Goal: Entertainment & Leisure: Consume media (video, audio)

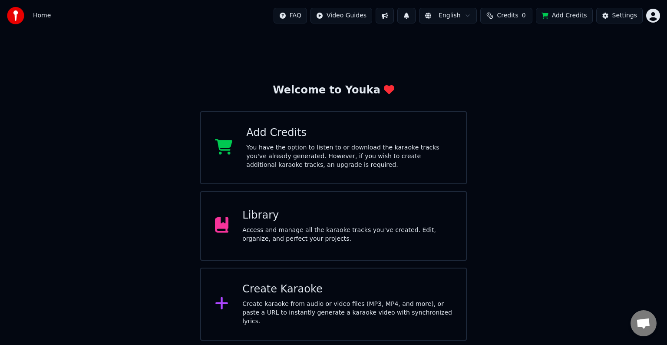
click at [415, 210] on div "Library" at bounding box center [347, 215] width 210 height 14
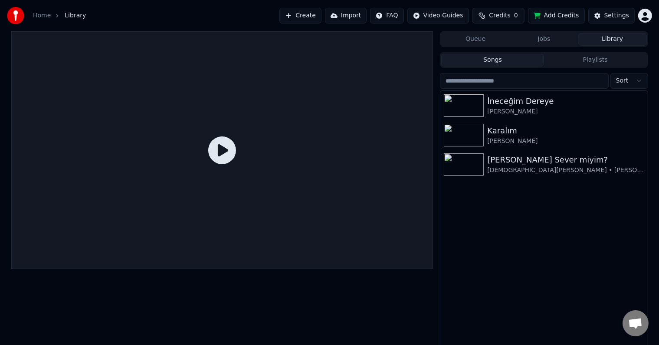
click at [450, 182] on div "İneceğim [PERSON_NAME] Karalım [PERSON_NAME] Ben Seni Sever miyim? [DEMOGRAPHIC…" at bounding box center [544, 220] width 207 height 258
click at [449, 173] on img at bounding box center [464, 164] width 40 height 23
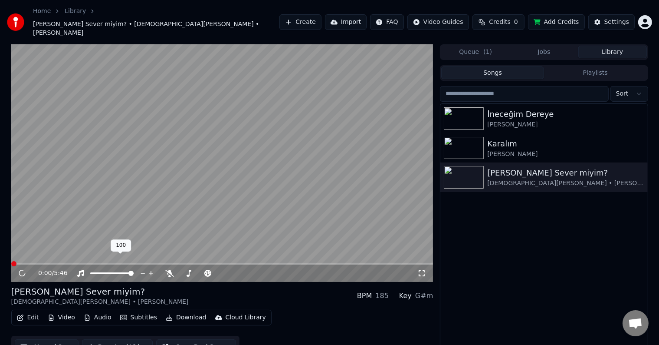
drag, startPoint x: 99, startPoint y: 261, endPoint x: 42, endPoint y: 271, distance: 58.2
click at [73, 268] on div "0:00 / 5:46" at bounding box center [222, 272] width 422 height 17
click at [90, 272] on span at bounding box center [111, 273] width 43 height 2
click at [90, 270] on span at bounding box center [92, 272] width 5 height 5
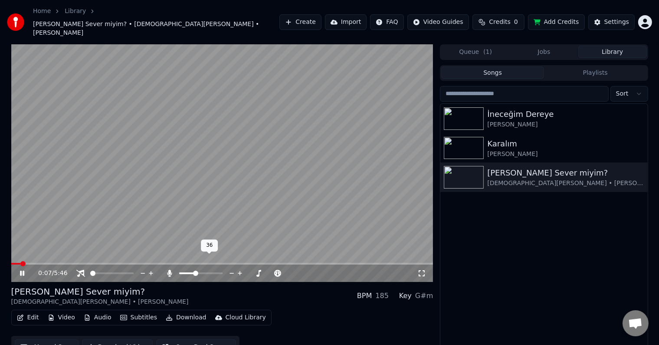
click at [198, 270] on span at bounding box center [195, 272] width 5 height 5
click at [209, 272] on span at bounding box center [203, 273] width 11 height 2
click at [208, 270] on span at bounding box center [210, 272] width 5 height 5
click at [205, 270] on span at bounding box center [207, 272] width 5 height 5
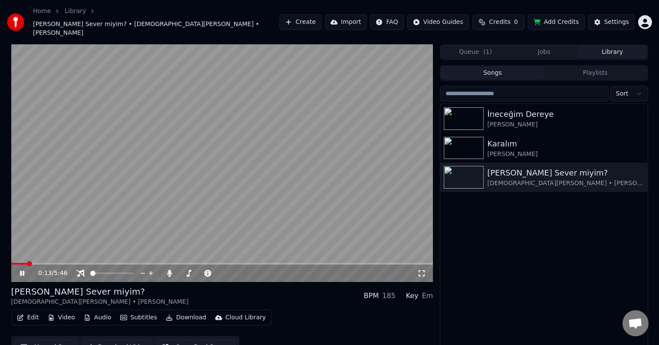
click at [68, 263] on span at bounding box center [222, 264] width 422 height 2
click at [64, 263] on span at bounding box center [40, 264] width 58 height 2
click at [186, 272] on span at bounding box center [182, 273] width 7 height 2
click at [422, 270] on icon at bounding box center [422, 273] width 9 height 7
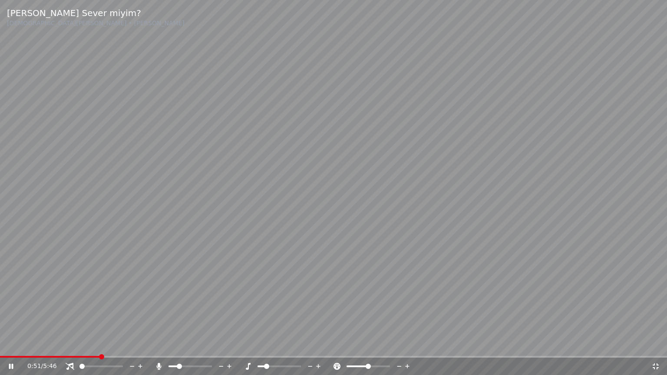
click at [178, 344] on span at bounding box center [179, 366] width 5 height 5
click at [181, 344] on span at bounding box center [181, 366] width 5 height 5
click at [319, 344] on icon at bounding box center [318, 366] width 8 height 9
click at [290, 344] on span at bounding box center [278, 366] width 43 height 2
click at [661, 344] on div "1:41 / 5:46" at bounding box center [333, 366] width 660 height 9
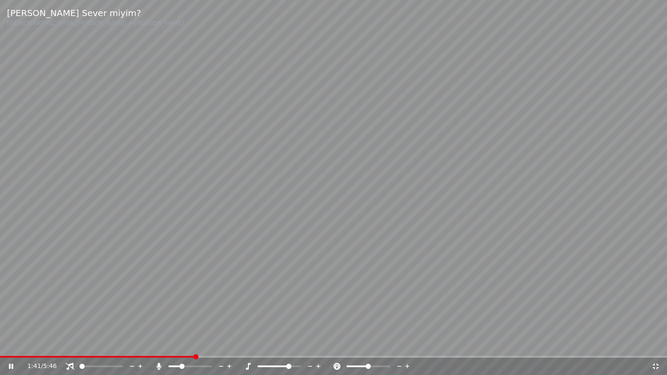
click at [658, 344] on icon at bounding box center [655, 366] width 9 height 7
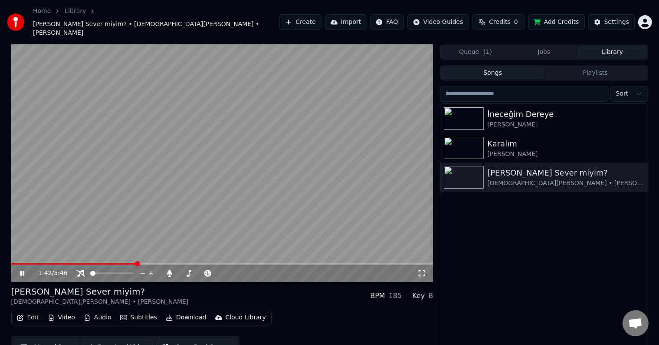
click at [421, 270] on icon at bounding box center [422, 273] width 9 height 7
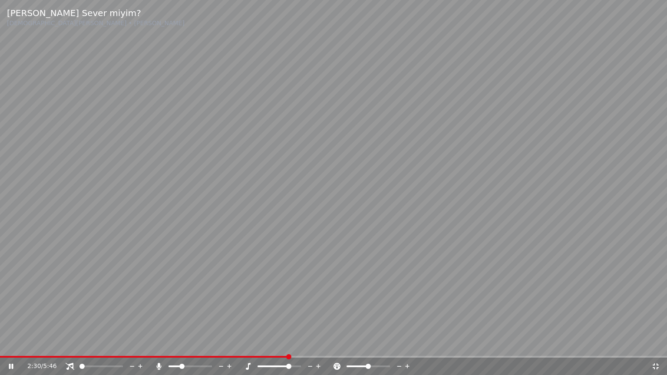
click at [288, 344] on span at bounding box center [333, 357] width 667 height 2
click at [299, 344] on span at bounding box center [333, 357] width 667 height 2
click at [177, 344] on span at bounding box center [178, 366] width 5 height 5
click at [291, 344] on span at bounding box center [288, 366] width 5 height 5
drag, startPoint x: 491, startPoint y: 354, endPoint x: 501, endPoint y: 354, distance: 9.6
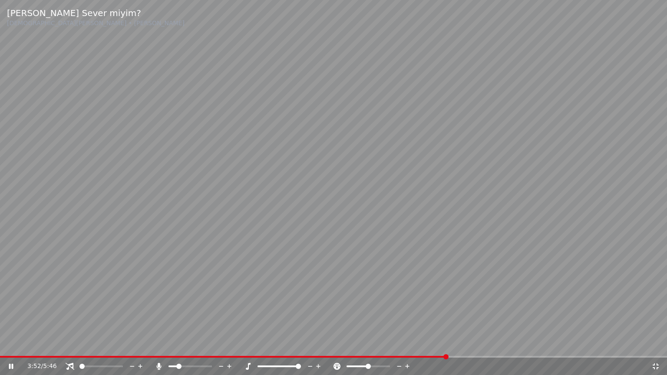
click at [492, 344] on video at bounding box center [333, 187] width 667 height 375
drag, startPoint x: 501, startPoint y: 354, endPoint x: 509, endPoint y: 354, distance: 7.8
click at [508, 344] on video at bounding box center [333, 187] width 667 height 375
click at [518, 344] on video at bounding box center [333, 187] width 667 height 375
click at [520, 344] on div "[PERSON_NAME] Sever miyim? [DEMOGRAPHIC_DATA][PERSON_NAME] • [PERSON_NAME] 3:52…" at bounding box center [333, 187] width 667 height 375
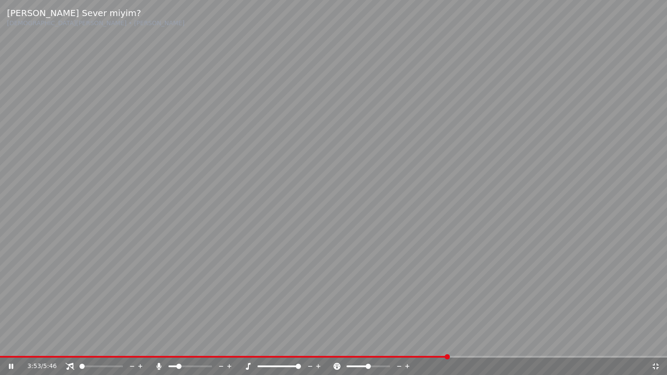
click at [507, 344] on div "3:53 / 5:46" at bounding box center [333, 366] width 667 height 17
click at [502, 344] on div "3:53 / 5:46" at bounding box center [333, 366] width 667 height 17
click at [500, 344] on span at bounding box center [333, 357] width 667 height 2
click at [257, 344] on span at bounding box center [278, 366] width 43 height 2
click at [316, 344] on icon at bounding box center [318, 366] width 8 height 9
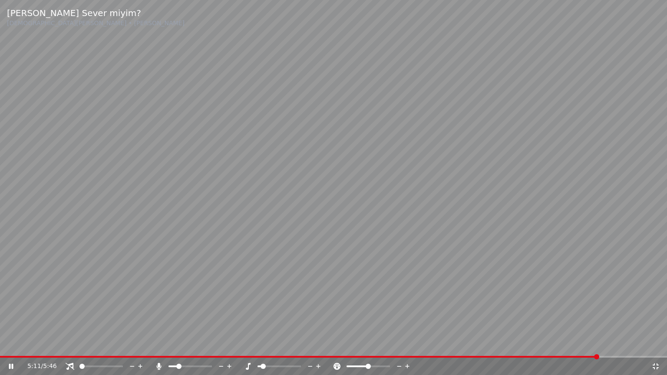
click at [603, 247] on video at bounding box center [333, 187] width 667 height 375
drag, startPoint x: 591, startPoint y: 236, endPoint x: 602, endPoint y: 232, distance: 11.5
click at [594, 236] on video at bounding box center [333, 187] width 667 height 375
click at [659, 344] on div "5:02 / 5:46" at bounding box center [333, 366] width 667 height 17
click at [656, 344] on icon at bounding box center [655, 366] width 6 height 6
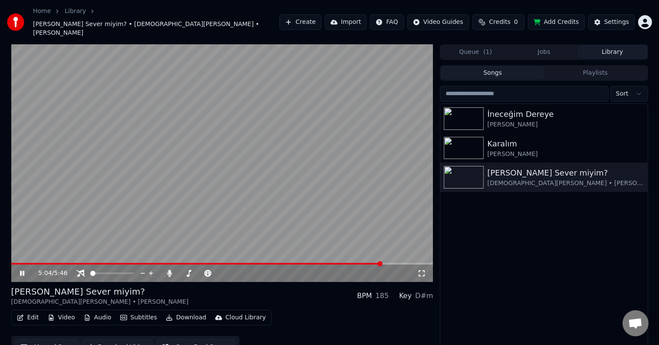
click at [497, 66] on button "Songs" at bounding box center [492, 72] width 103 height 13
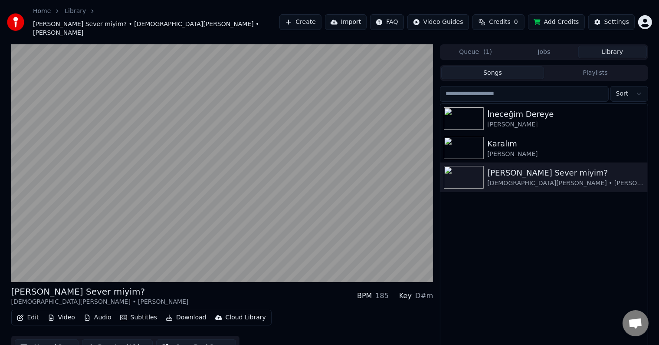
click at [518, 16] on button "Credits 0" at bounding box center [499, 22] width 52 height 16
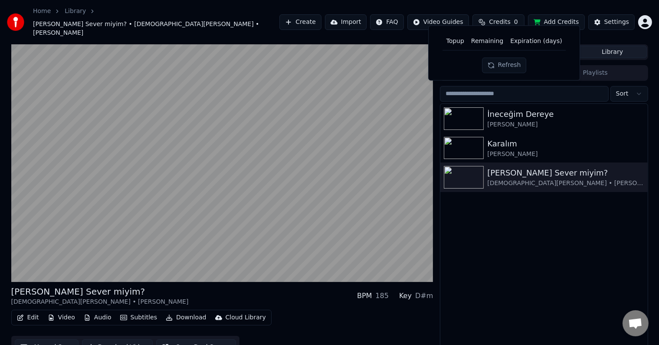
click at [511, 61] on button "Refresh" at bounding box center [504, 65] width 45 height 16
click at [542, 263] on div "İneceğim [PERSON_NAME] Karalım [PERSON_NAME] Ben Seni Sever miyim? [DEMOGRAPHIC…" at bounding box center [544, 233] width 207 height 258
